Goal: Transaction & Acquisition: Book appointment/travel/reservation

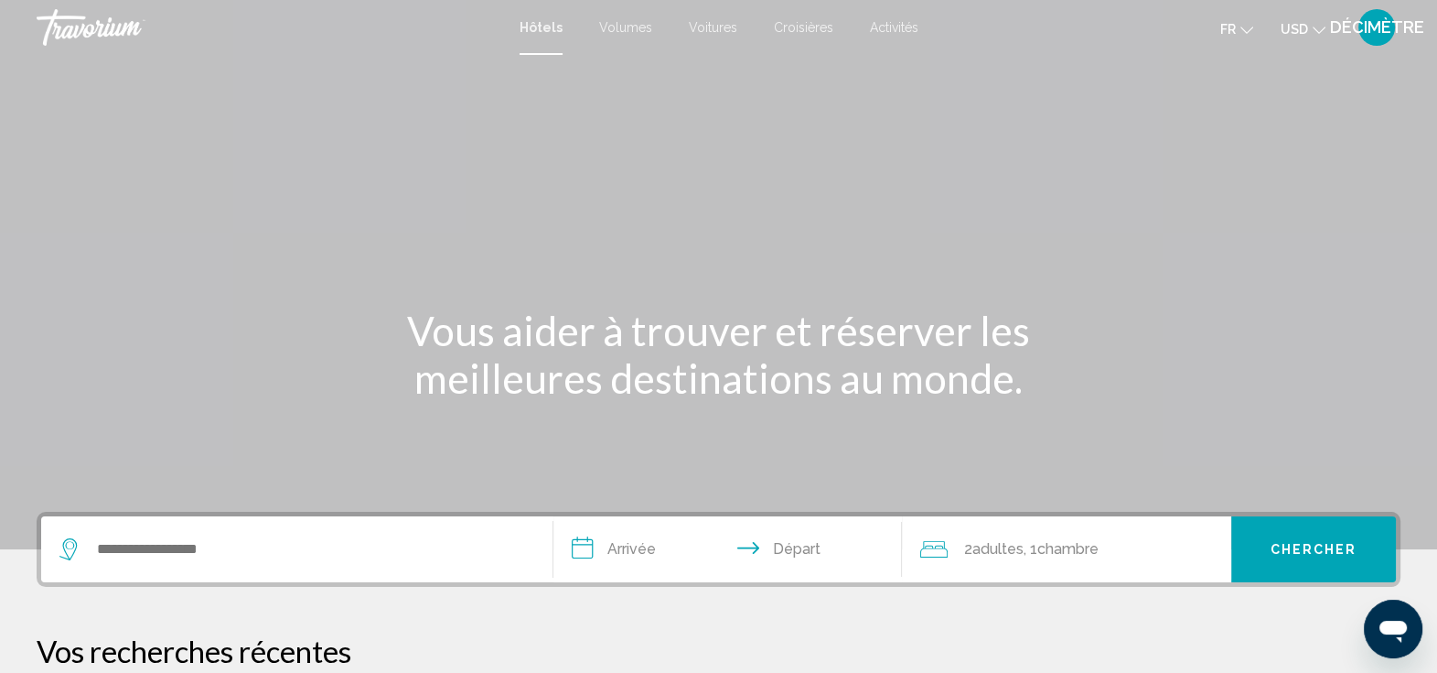
click at [1313, 18] on button "USD USD ($) MXN (Mex$) CAD (Can$) GBP (£) EUR (€) AUD (A$) NZD (NZ$) CNY (CN¥)" at bounding box center [1303, 29] width 45 height 27
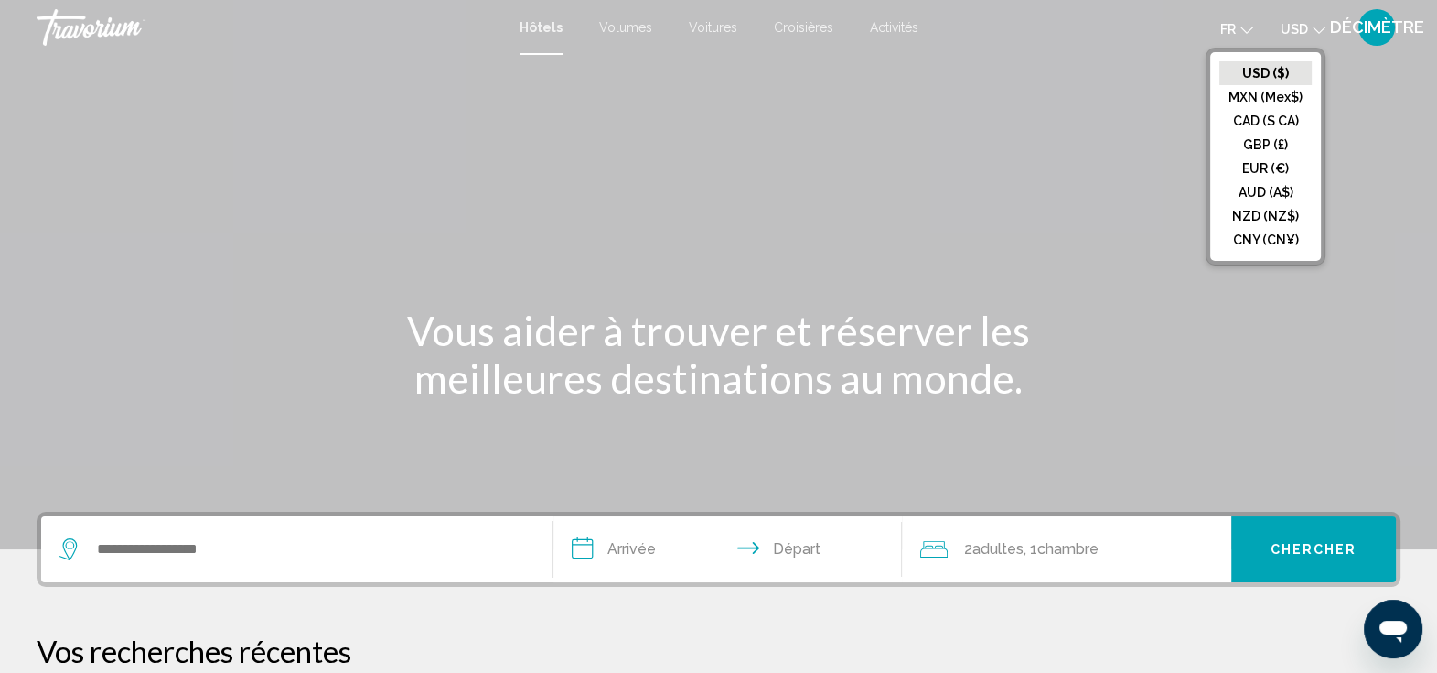
click at [1268, 164] on button "EUR (€)" at bounding box center [1266, 168] width 92 height 24
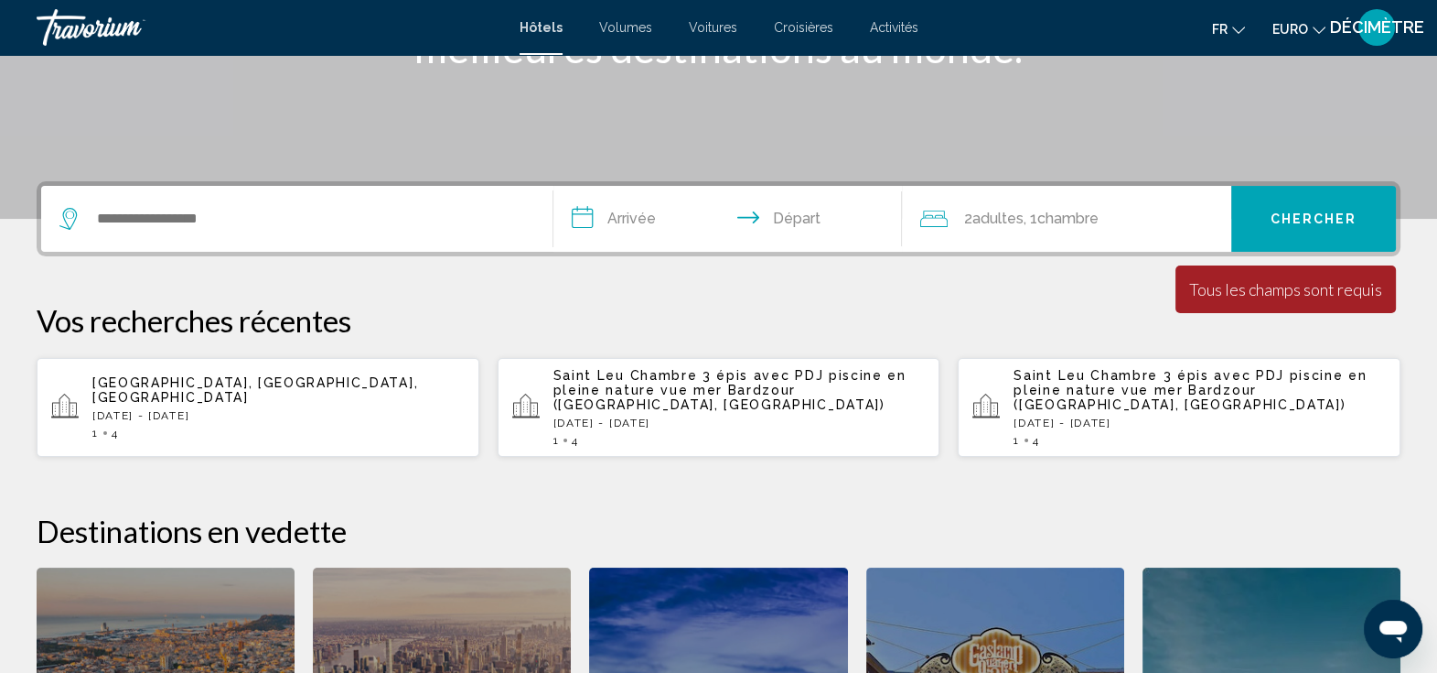
scroll to position [338, 0]
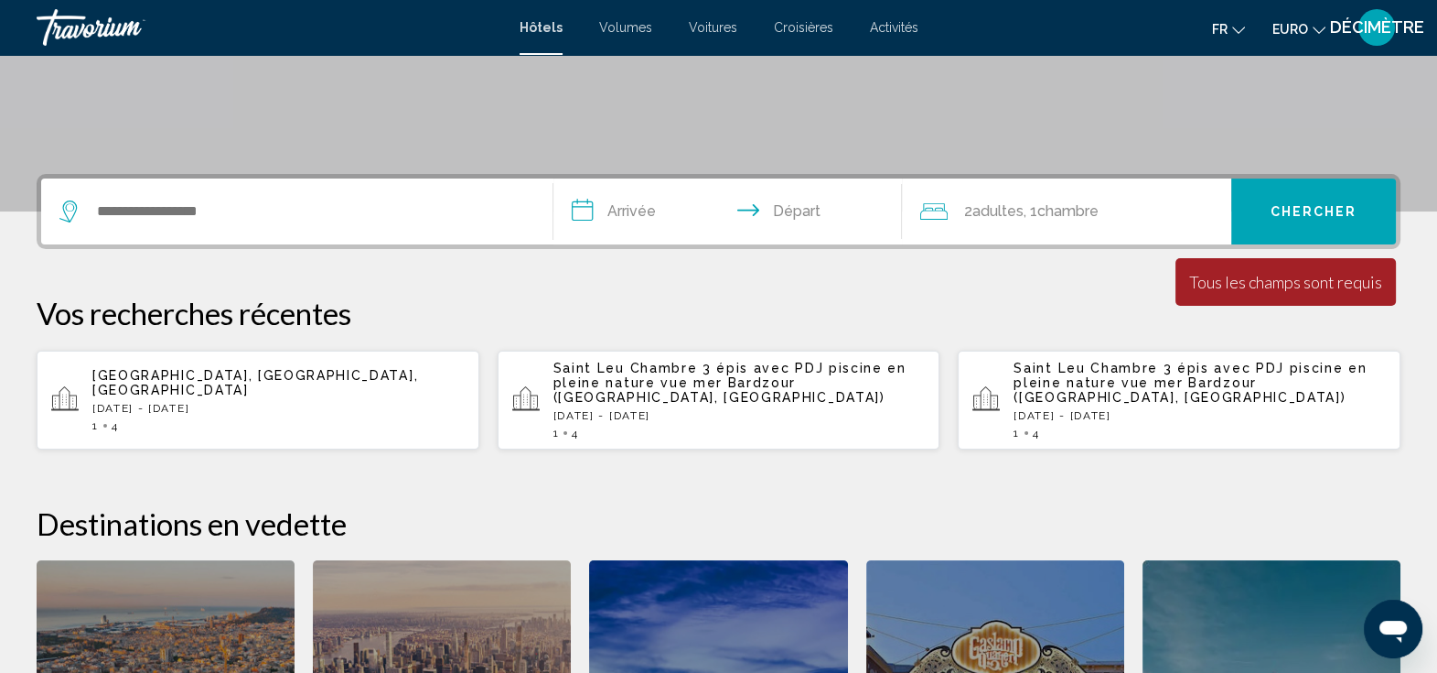
click at [194, 402] on p "[DATE] - [DATE]" at bounding box center [278, 408] width 372 height 13
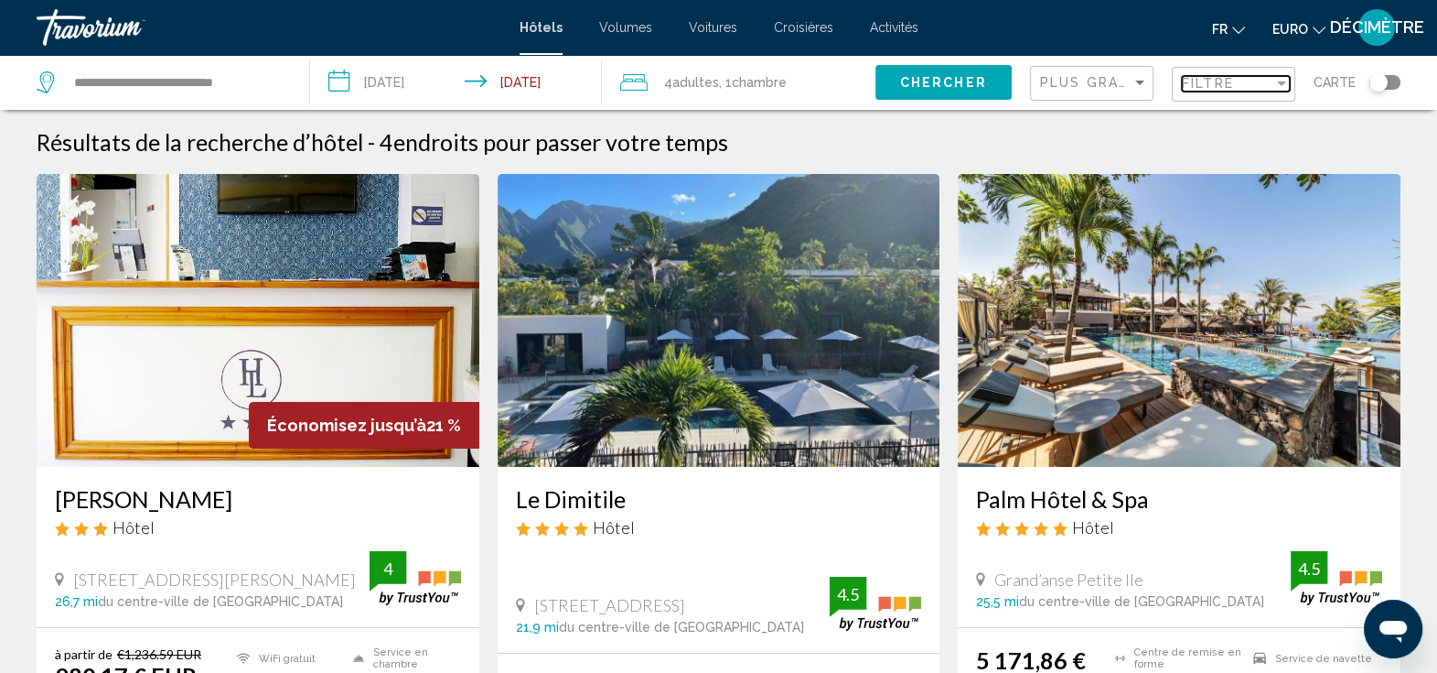
click at [1245, 87] on div "Filtre" at bounding box center [1227, 83] width 91 height 15
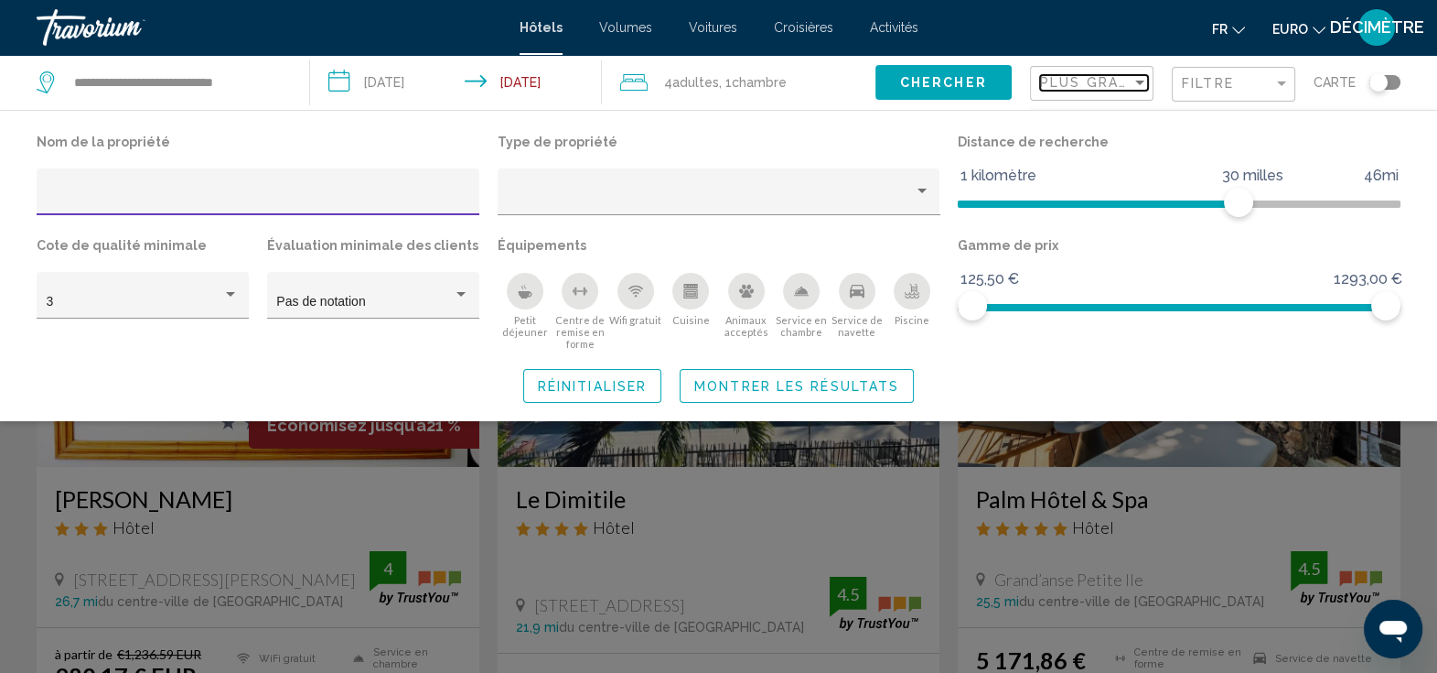
click at [1131, 87] on span "Plus grandes économies" at bounding box center [1149, 82] width 218 height 15
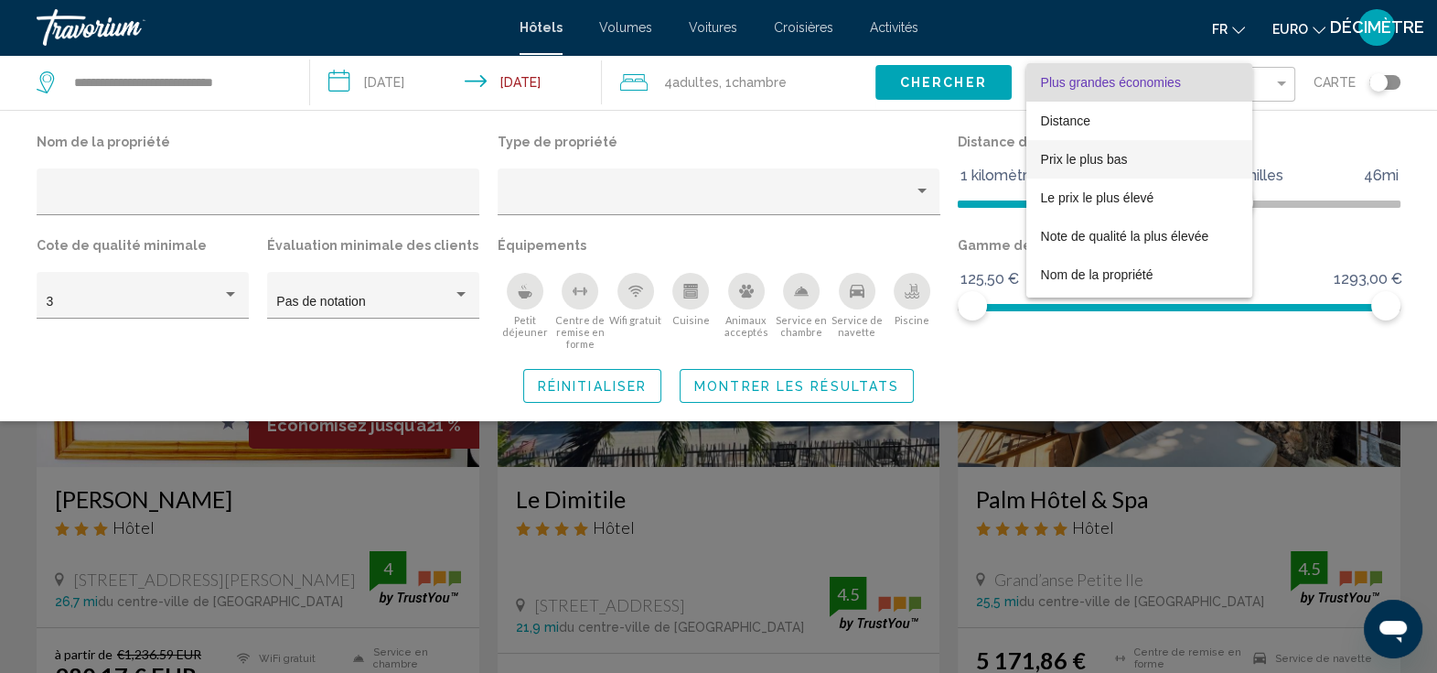
click at [1062, 158] on span "Prix le plus bas" at bounding box center [1084, 159] width 87 height 15
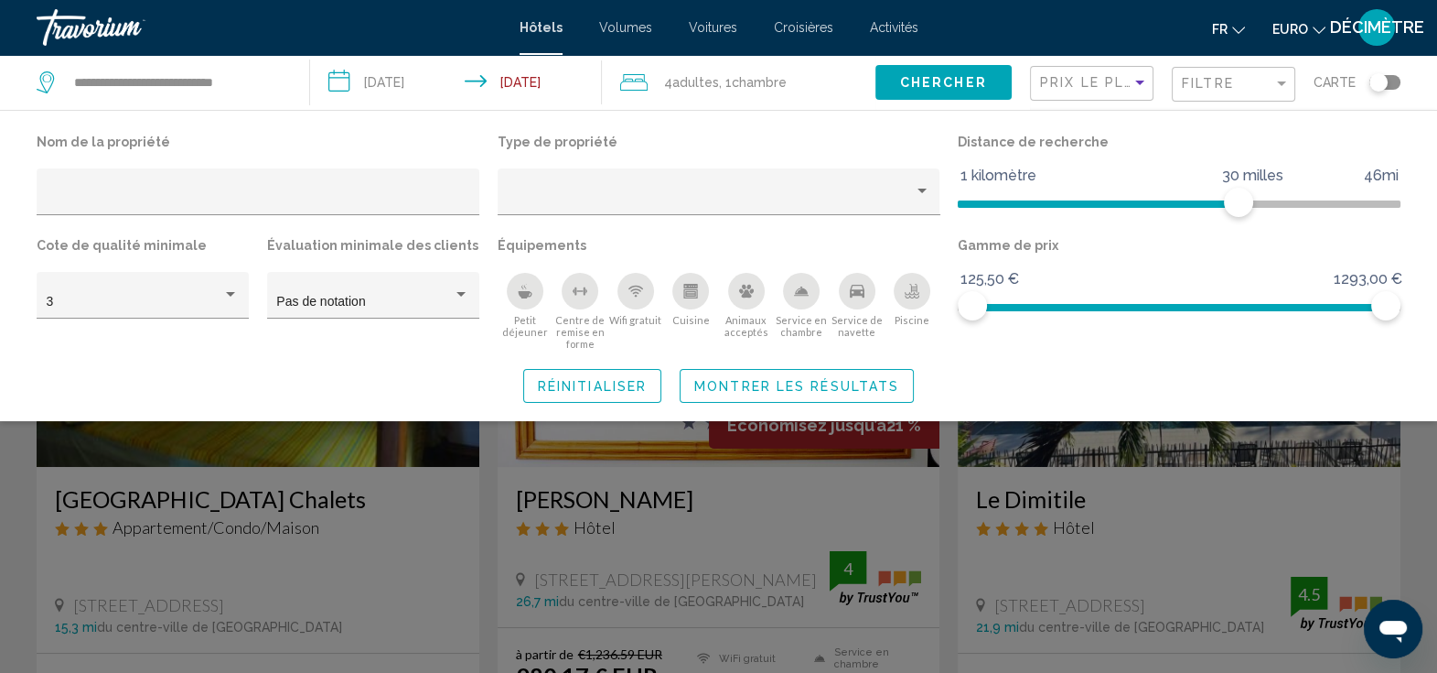
click at [14, 503] on div "Widget de recherche" at bounding box center [718, 473] width 1437 height 398
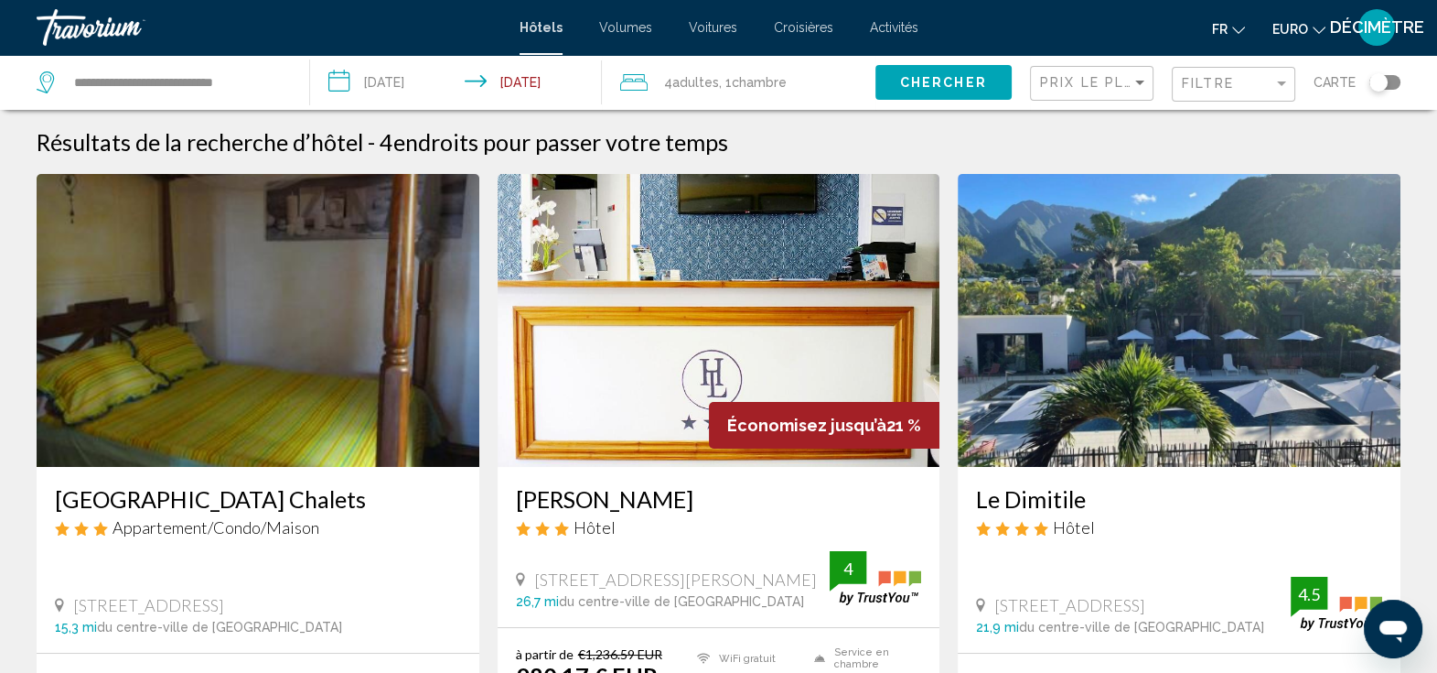
click at [397, 78] on input "**********" at bounding box center [459, 85] width 299 height 60
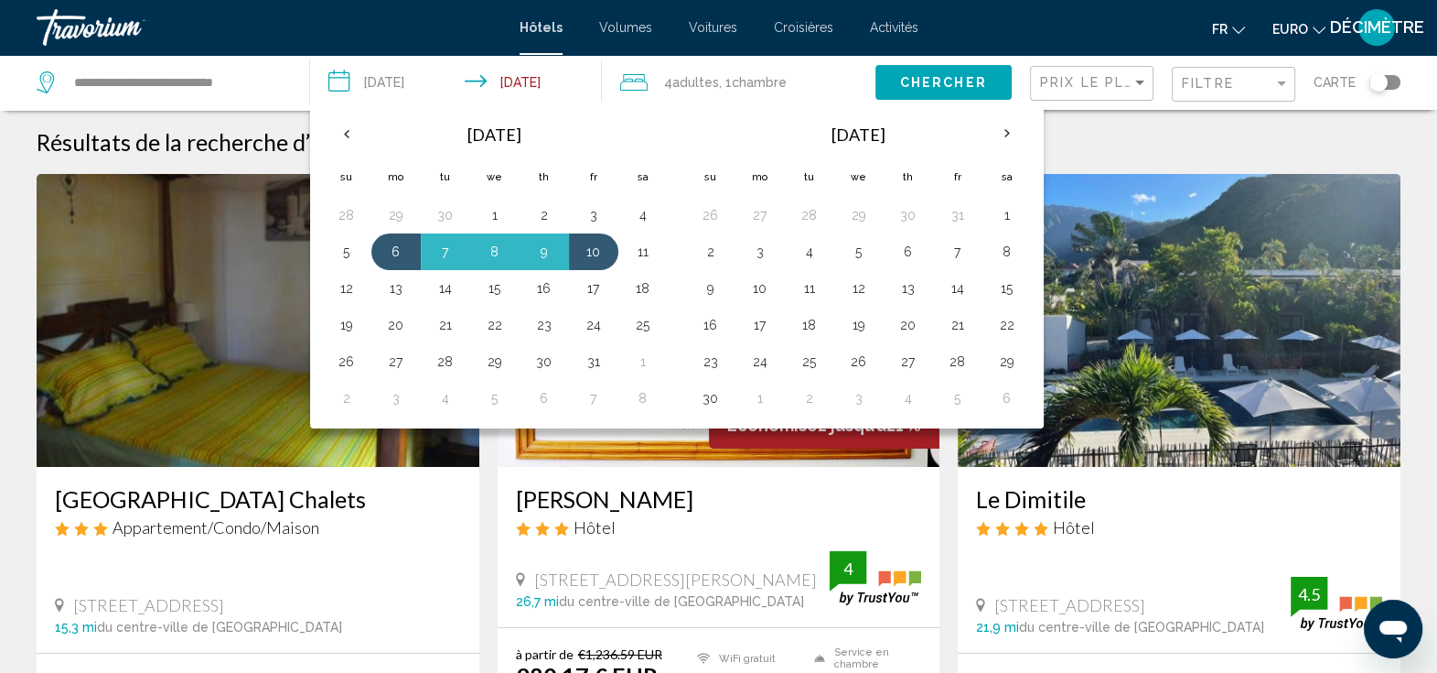
click at [397, 247] on button "6" at bounding box center [396, 252] width 29 height 26
click at [450, 251] on button "7" at bounding box center [445, 252] width 29 height 26
type input "**********"
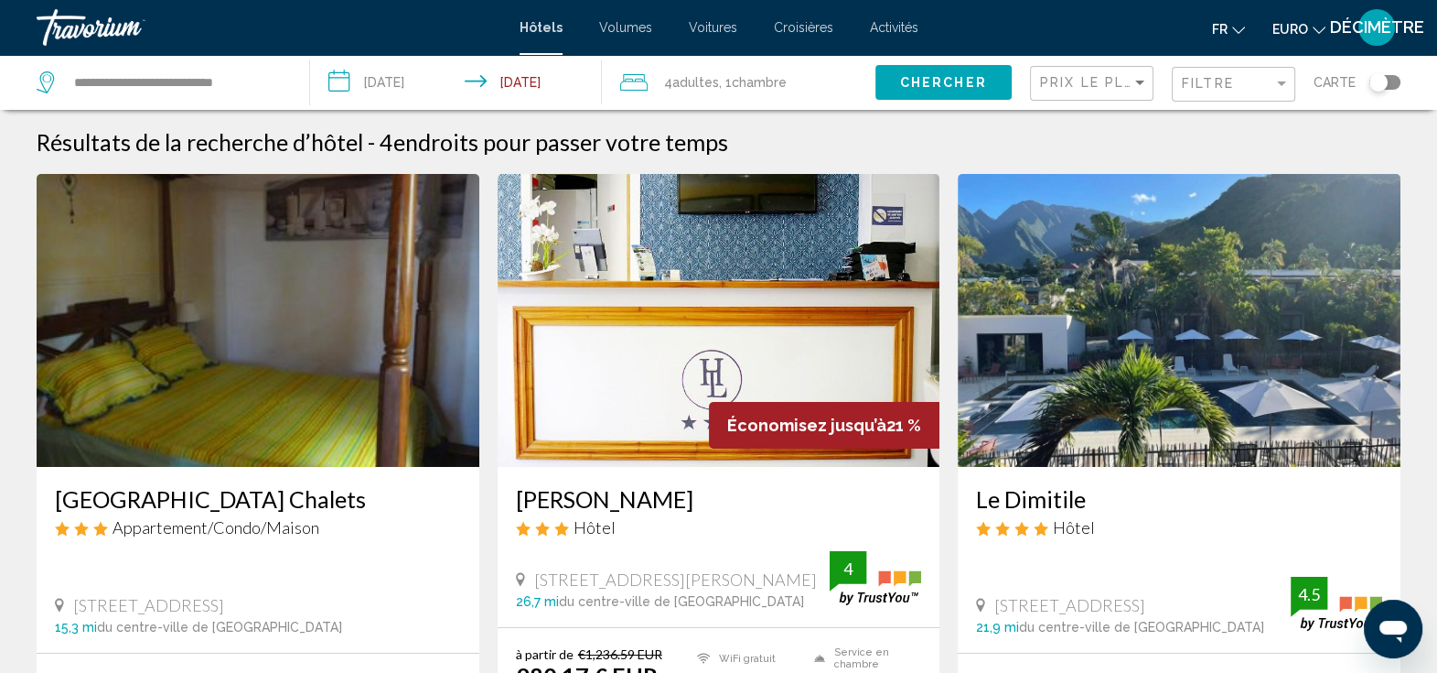
click at [759, 96] on div "4 Adulte Adultes , 1 Chambre pièces" at bounding box center [747, 82] width 255 height 55
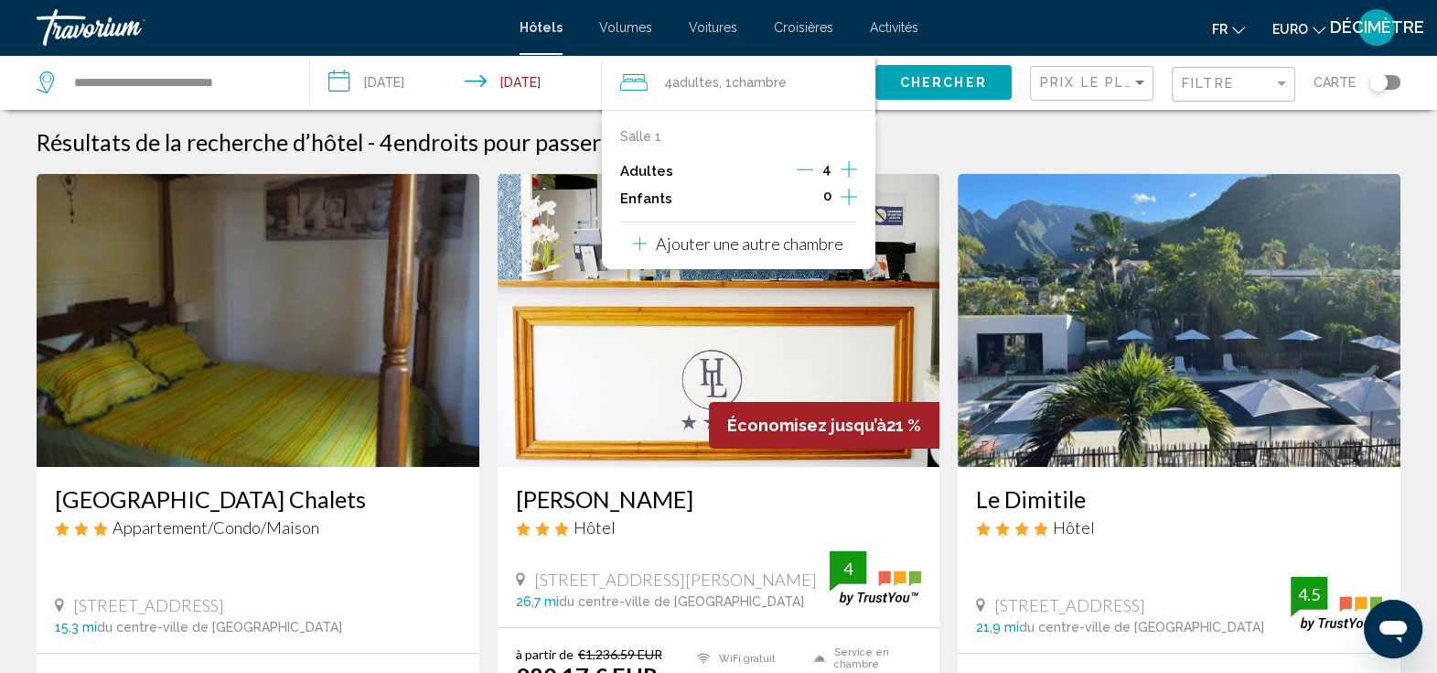
click at [807, 164] on icon "Décrément des adultes" at bounding box center [805, 169] width 16 height 16
click at [807, 164] on icon "Décrément des adultes" at bounding box center [807, 169] width 16 height 16
click at [942, 133] on div "Résultats de la recherche d’hôtel - 4 endroits pour passer votre temps" at bounding box center [719, 141] width 1364 height 27
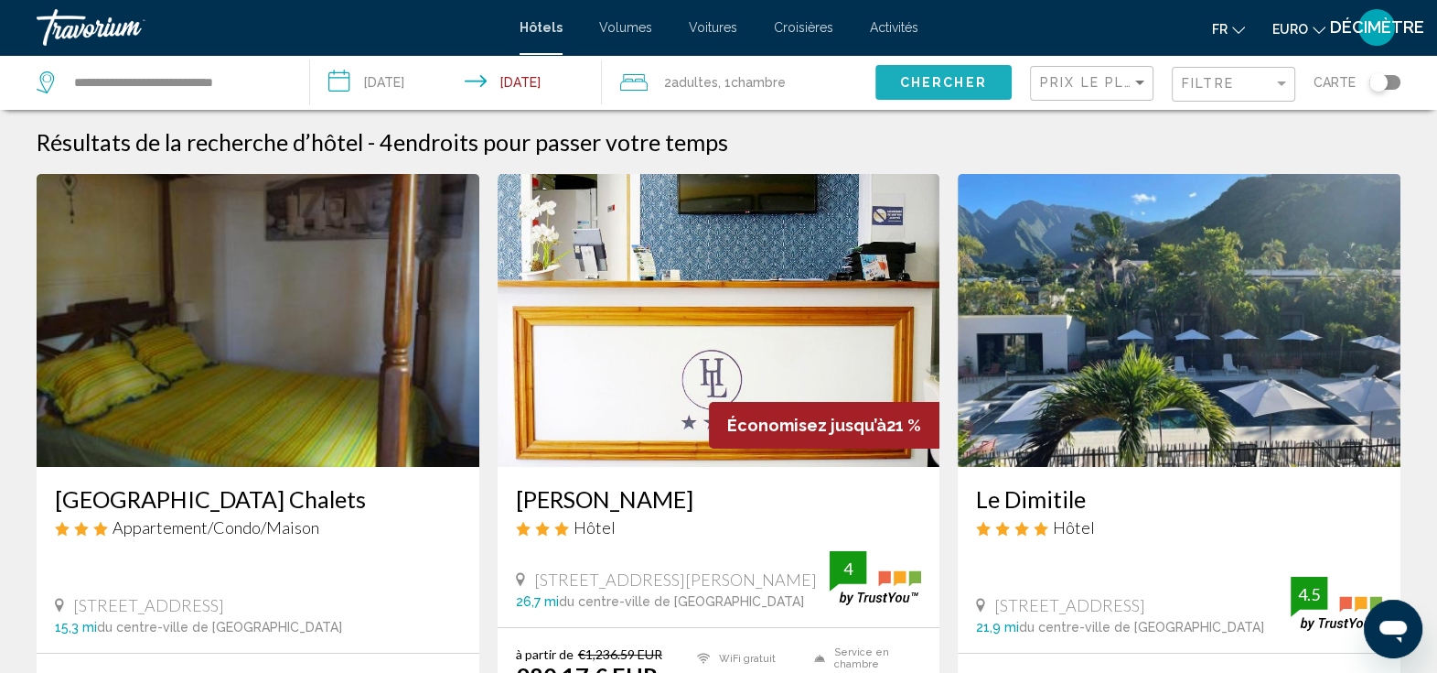
click at [955, 70] on button "Chercher" at bounding box center [944, 82] width 136 height 34
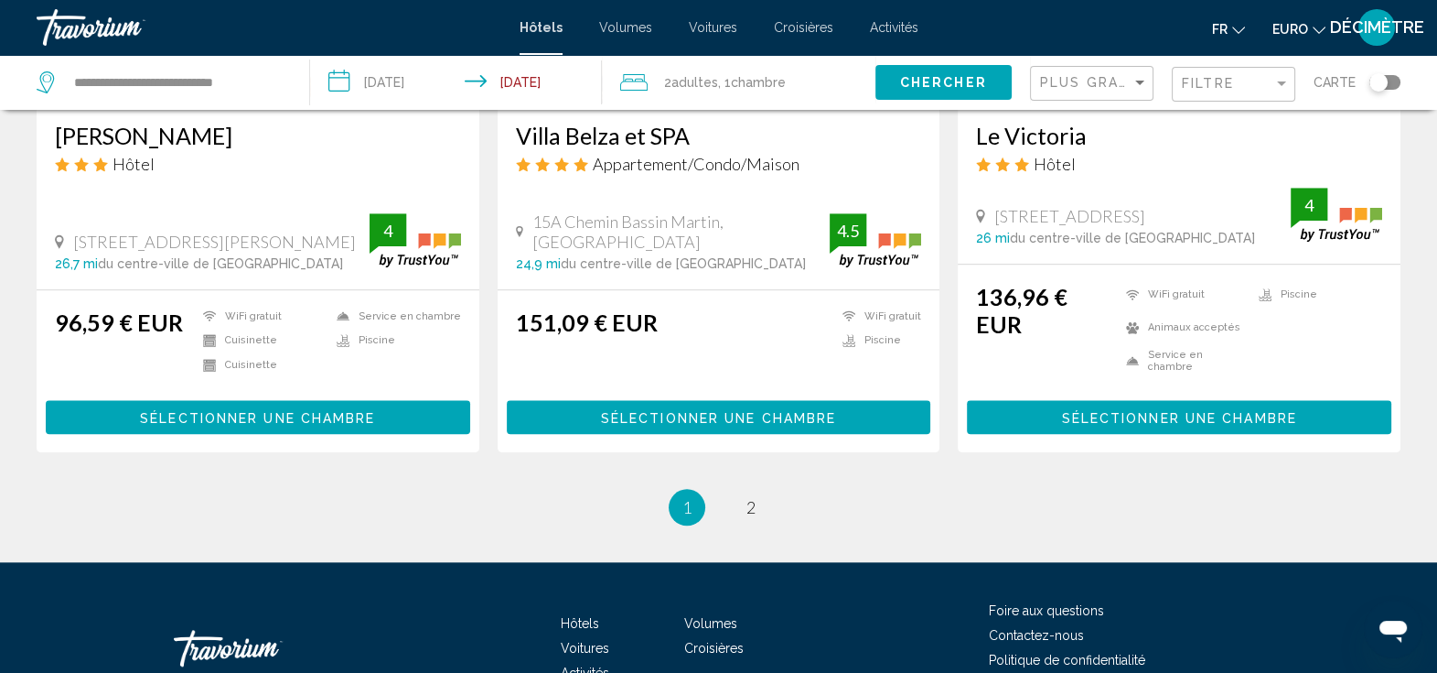
scroll to position [2470, 0]
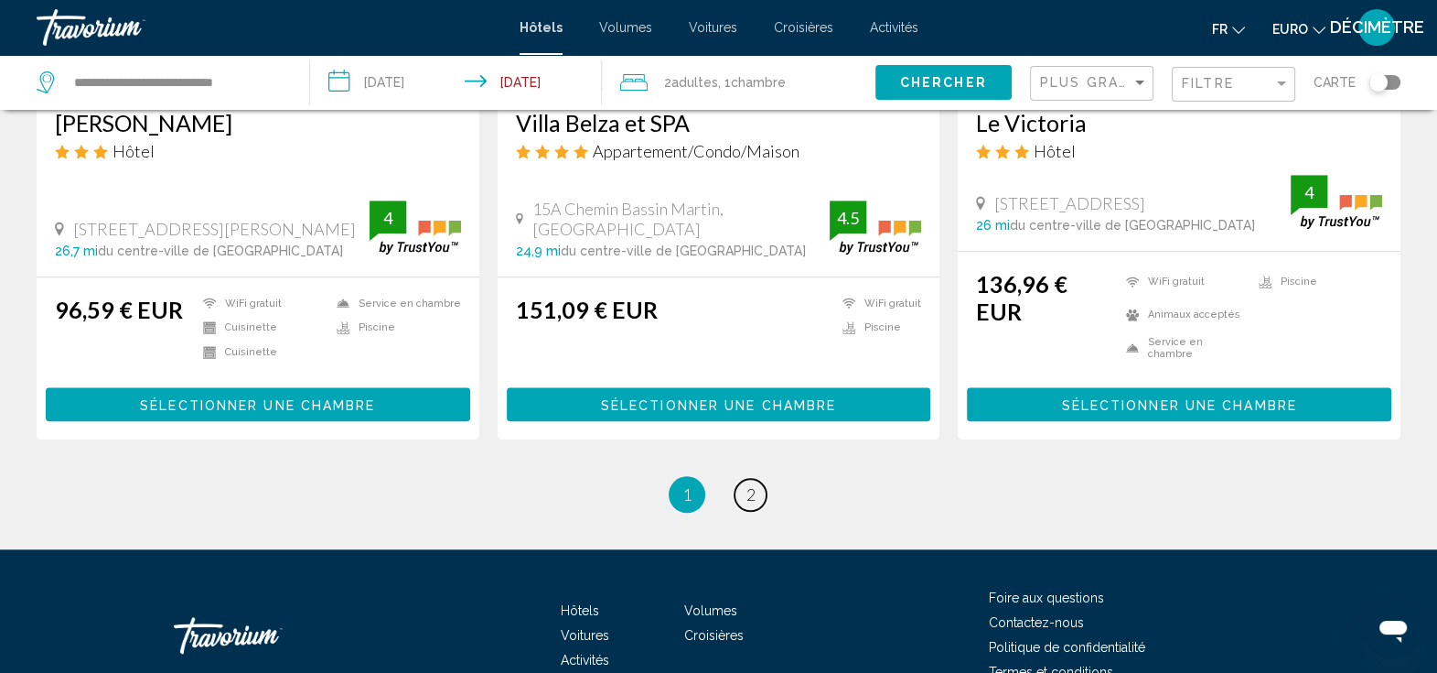
click at [752, 484] on span "2" at bounding box center [751, 494] width 9 height 20
